Goal: Task Accomplishment & Management: Complete application form

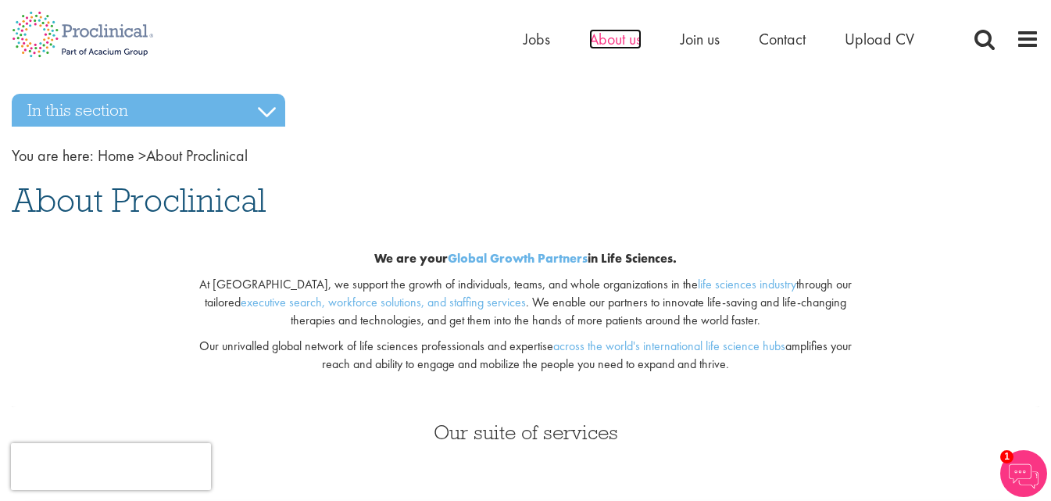
click at [626, 37] on span "About us" at bounding box center [615, 39] width 52 height 20
click at [690, 47] on span "Join us" at bounding box center [699, 39] width 39 height 20
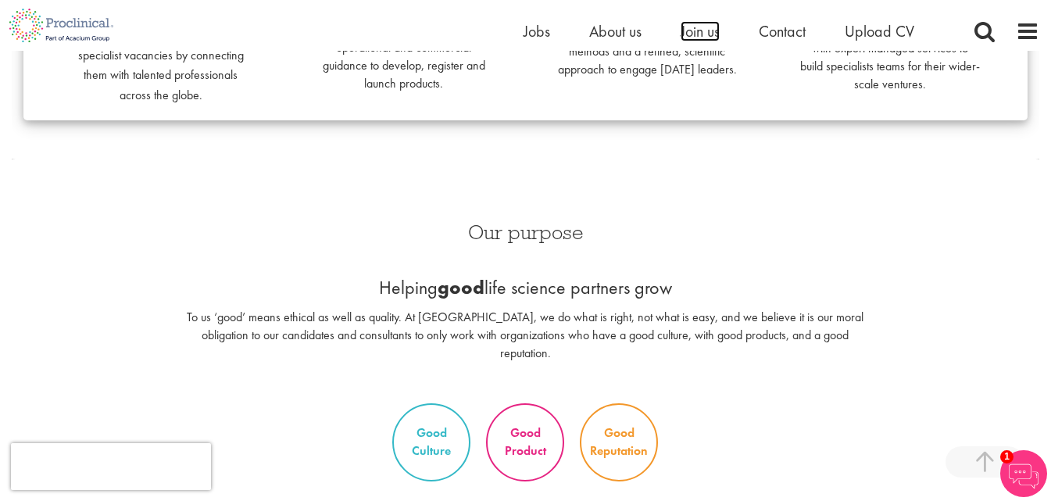
scroll to position [579, 0]
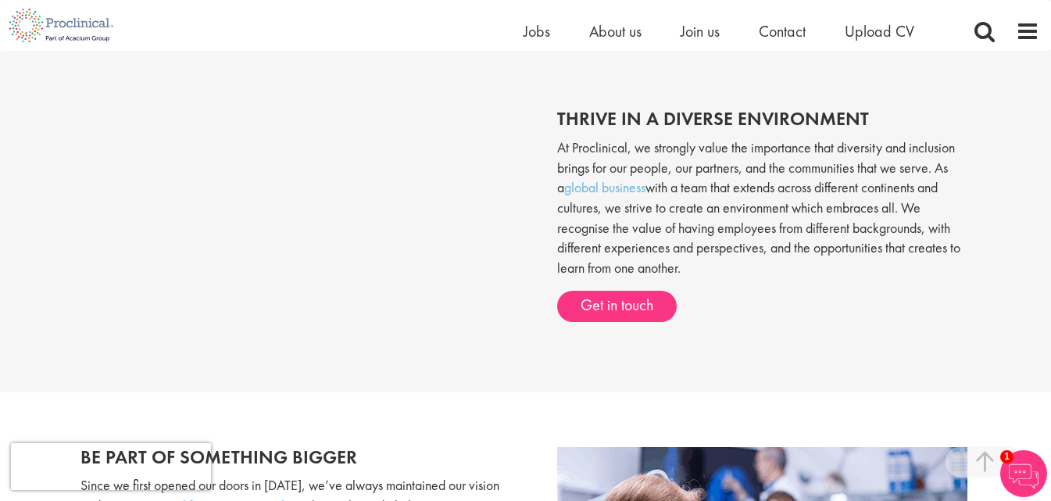
scroll to position [562, 0]
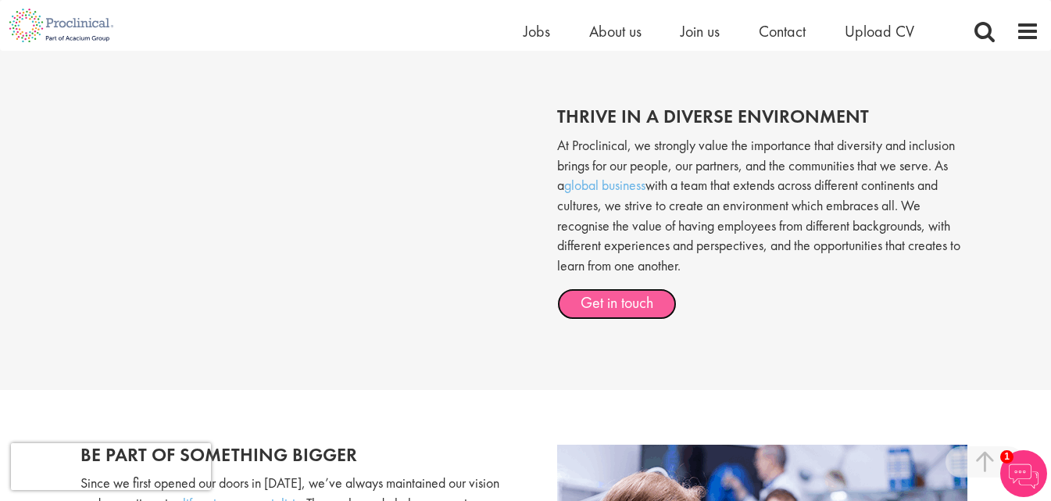
click at [580, 295] on link "Get in touch" at bounding box center [617, 303] width 120 height 31
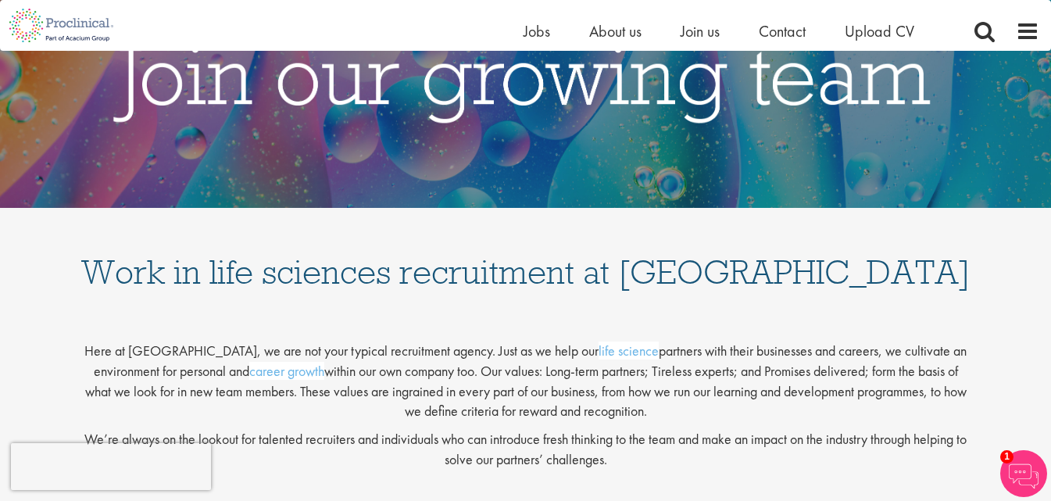
scroll to position [0, 0]
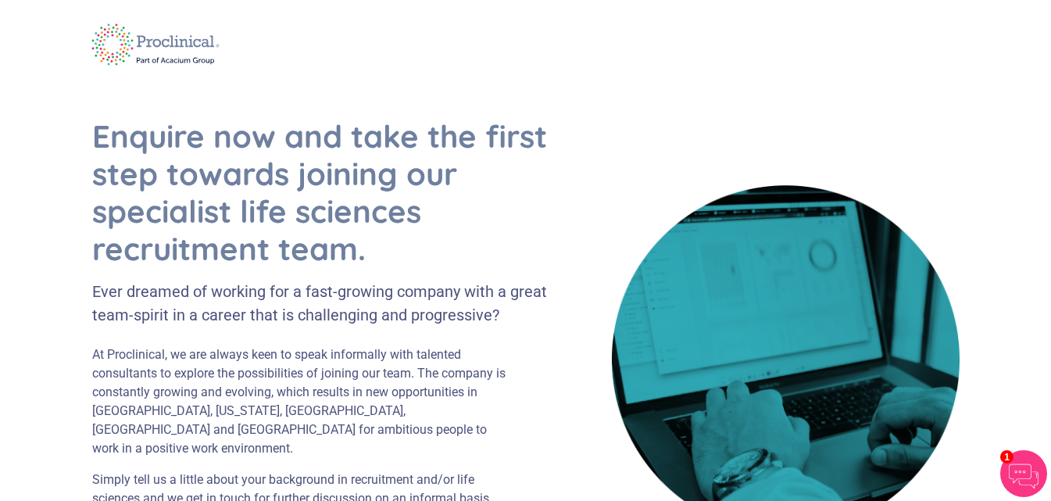
drag, startPoint x: 0, startPoint y: 0, endPoint x: 279, endPoint y: 102, distance: 296.8
click at [279, 102] on div "Enquire now and take the first step towards joining our specialist life science…" at bounding box center [339, 378] width 519 height 597
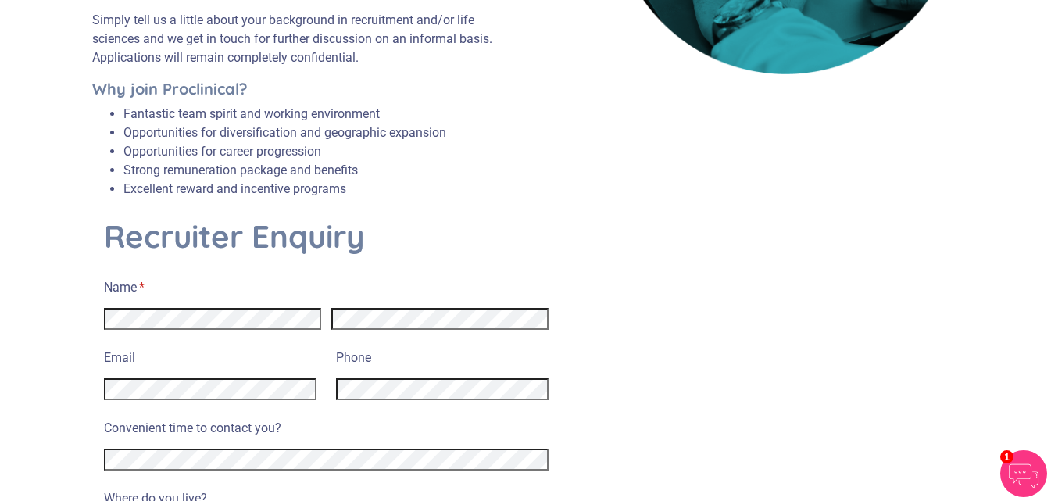
scroll to position [491, 0]
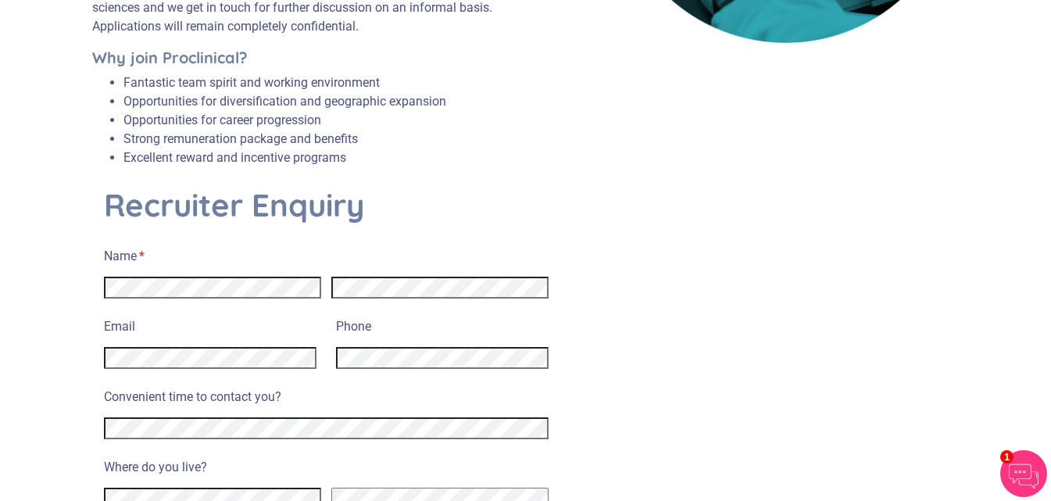
click at [33, 47] on section "Enquire now and take the first step towards joining our specialist life science…" at bounding box center [525, 421] width 1051 height 1664
